Goal: Use online tool/utility: Utilize a website feature to perform a specific function

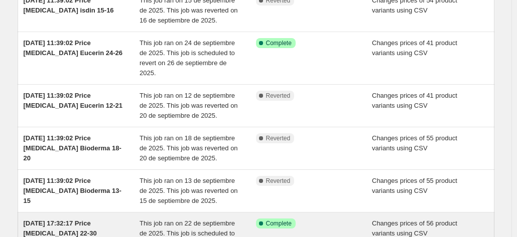
scroll to position [197, 0]
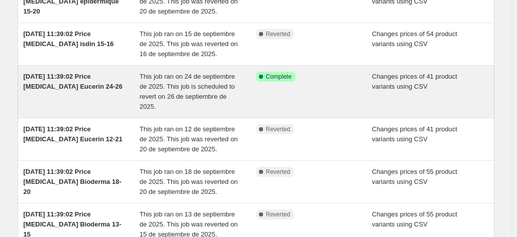
click at [195, 94] on span "This job ran on 24 de septiembre de 2025. This job is scheduled to revert on 26…" at bounding box center [187, 92] width 95 height 38
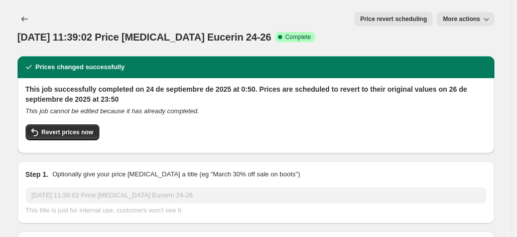
click at [483, 19] on icon "button" at bounding box center [486, 19] width 10 height 10
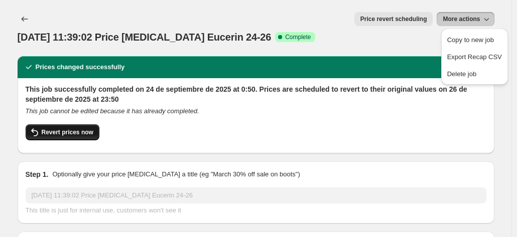
click at [82, 124] on button "Revert prices now" at bounding box center [63, 132] width 74 height 16
checkbox input "false"
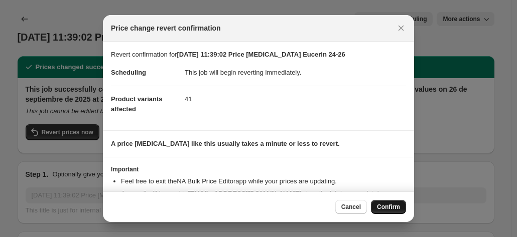
click at [392, 205] on span "Confirm" at bounding box center [388, 207] width 23 height 8
